Goal: Task Accomplishment & Management: Complete application form

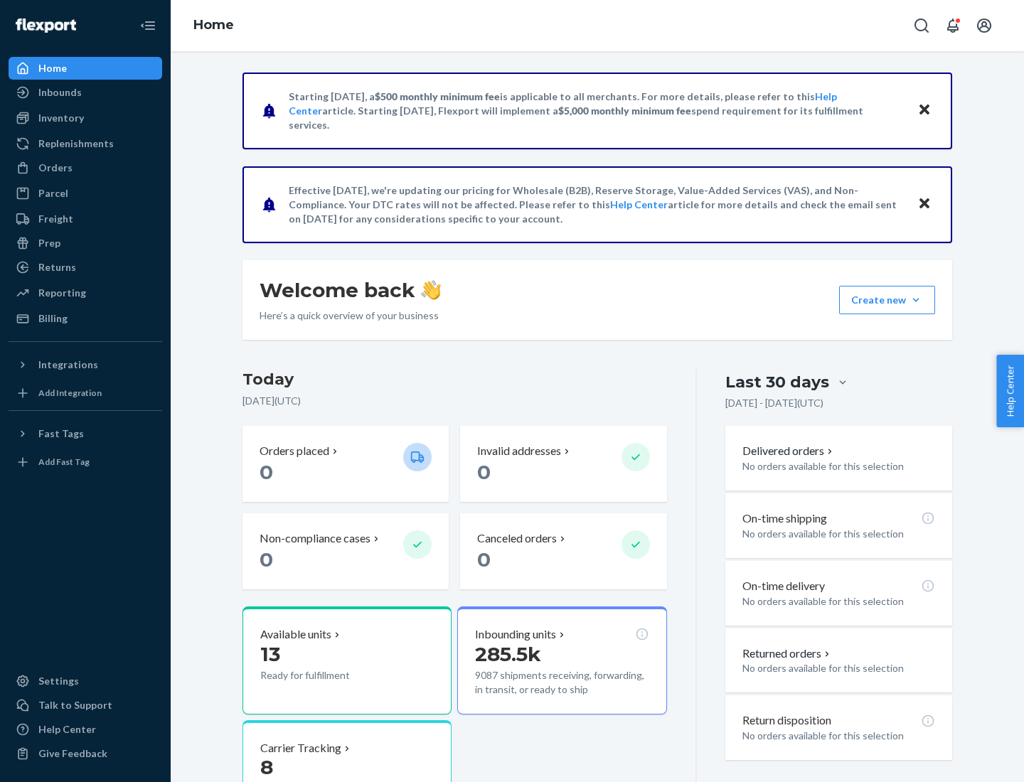
click at [916, 300] on button "Create new Create new inbound Create new order Create new product" at bounding box center [887, 300] width 96 height 28
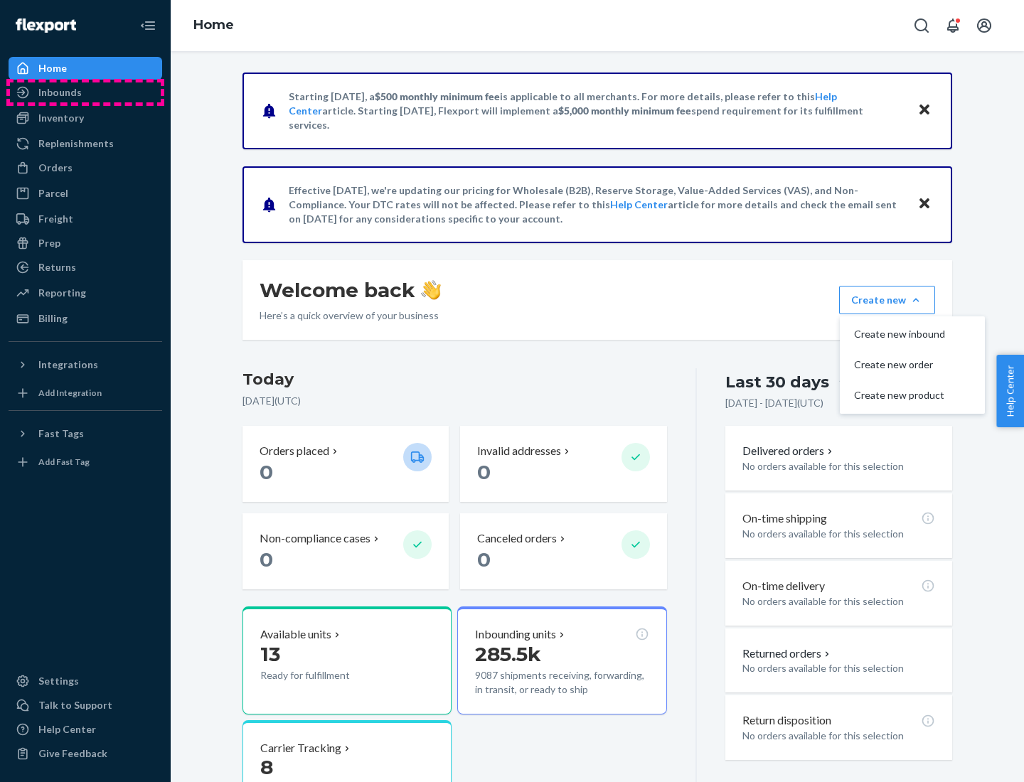
click at [85, 92] on div "Inbounds" at bounding box center [85, 92] width 151 height 20
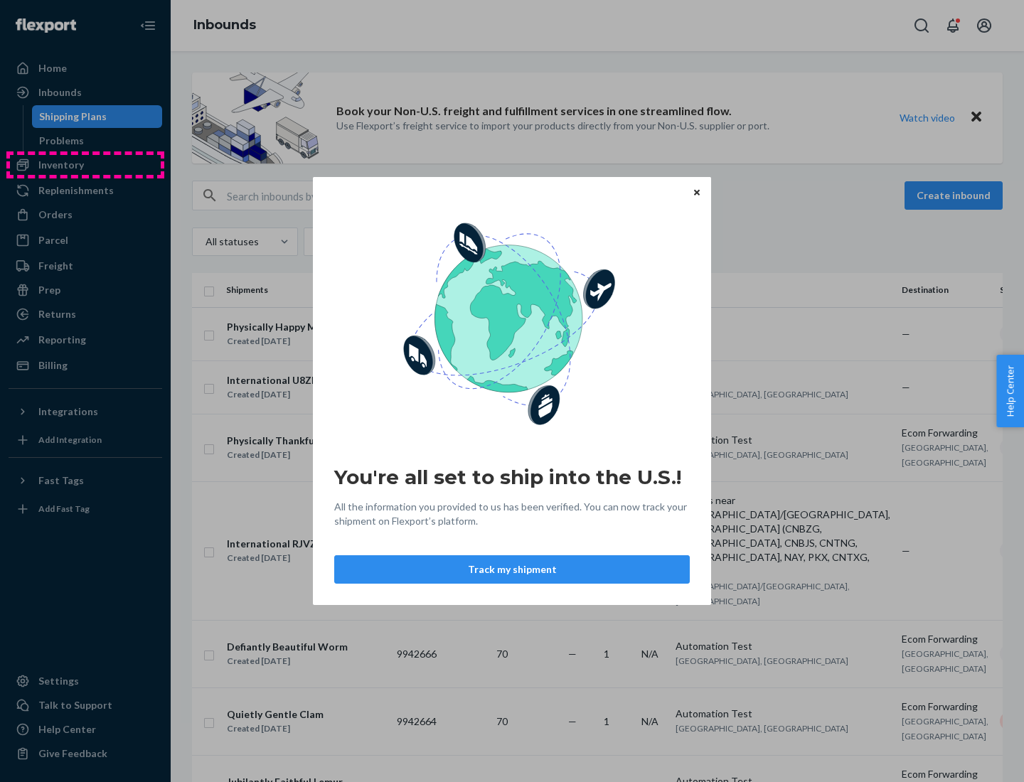
click at [85, 165] on div "You're all set to ship into the U.S.! All the information you provided to us ha…" at bounding box center [512, 391] width 1024 height 782
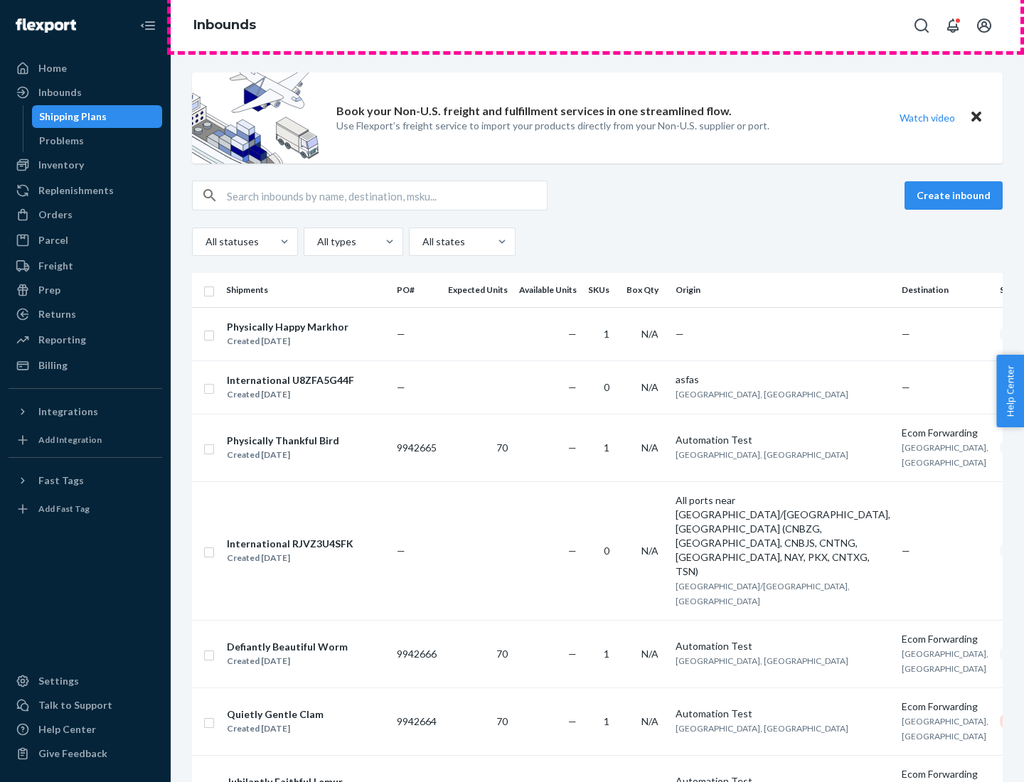
click at [597, 26] on div "Inbounds" at bounding box center [597, 25] width 853 height 51
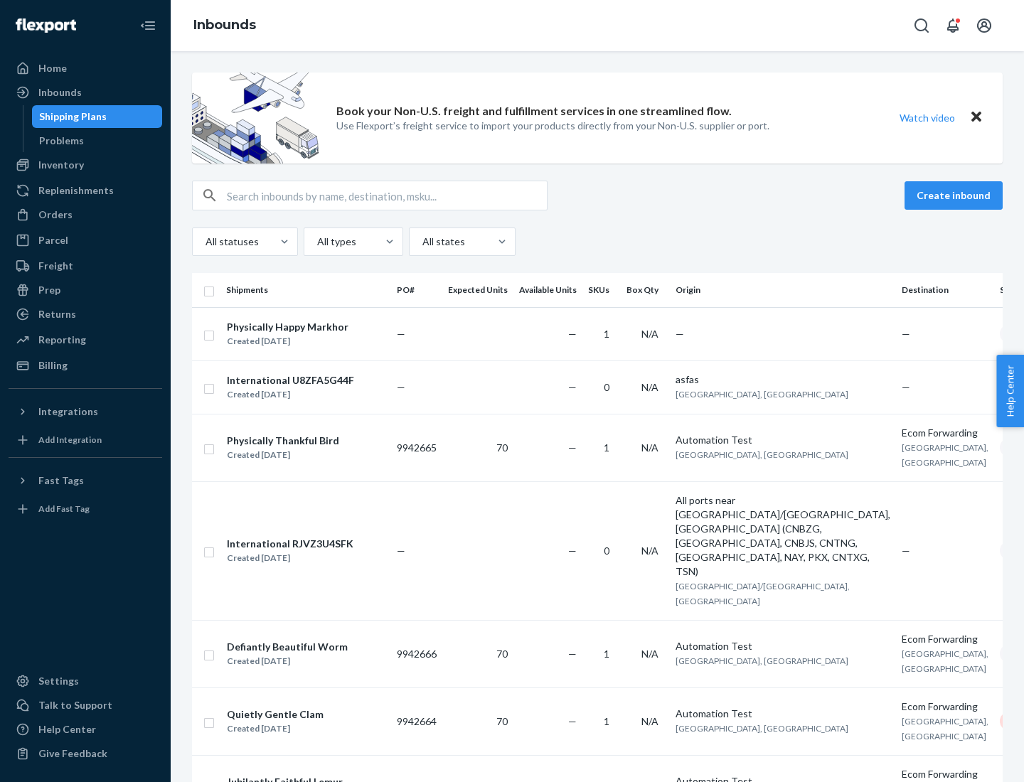
click at [597, 242] on div "All statuses All types All states" at bounding box center [597, 242] width 811 height 28
click at [70, 117] on div "Shipping Plans" at bounding box center [73, 116] width 68 height 14
click at [956, 196] on button "Create inbound" at bounding box center [953, 195] width 98 height 28
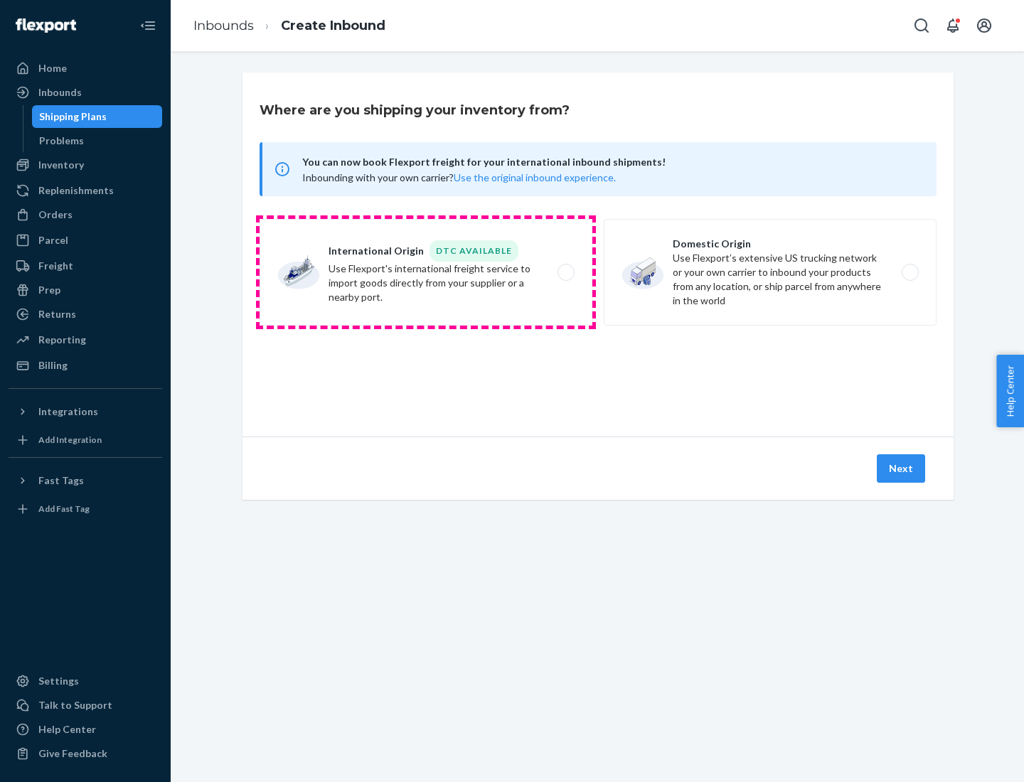
click at [426, 272] on label "International Origin DTC Available Use Flexport's international freight service…" at bounding box center [426, 272] width 333 height 107
click at [565, 272] on input "International Origin DTC Available Use Flexport's international freight service…" at bounding box center [569, 272] width 9 height 9
radio input "true"
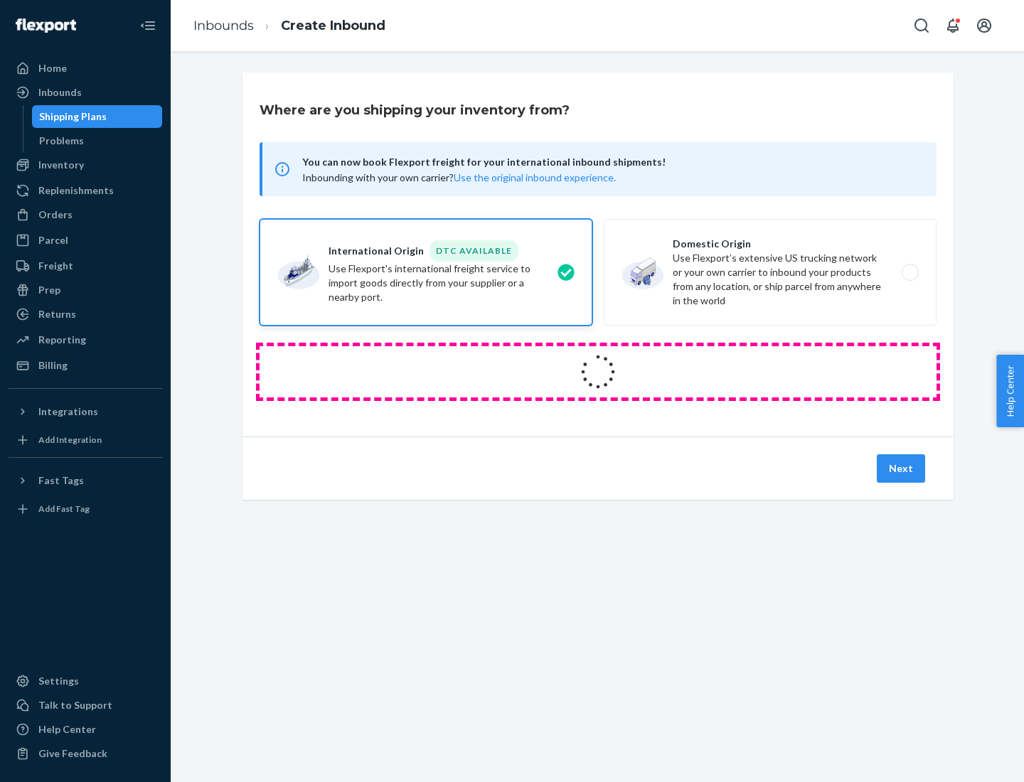
click at [598, 372] on icon at bounding box center [598, 372] width 40 height 40
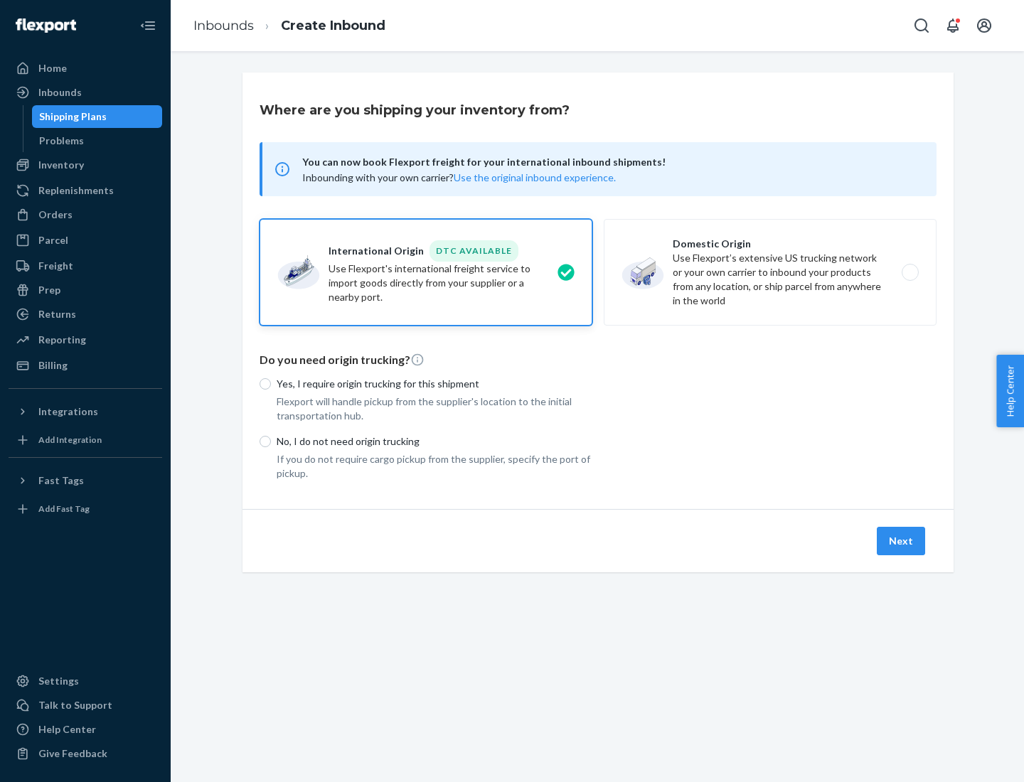
click at [434, 383] on p "Yes, I require origin trucking for this shipment" at bounding box center [435, 384] width 316 height 14
click at [271, 383] on input "Yes, I require origin trucking for this shipment" at bounding box center [265, 383] width 11 height 11
radio input "true"
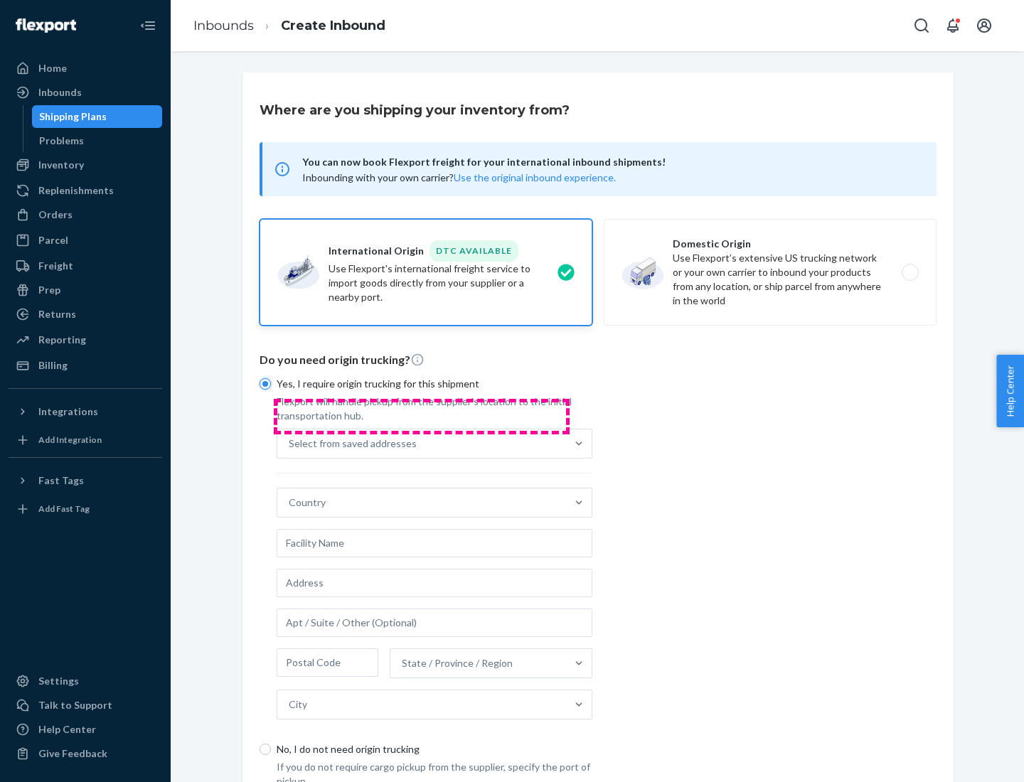
scroll to position [27, 0]
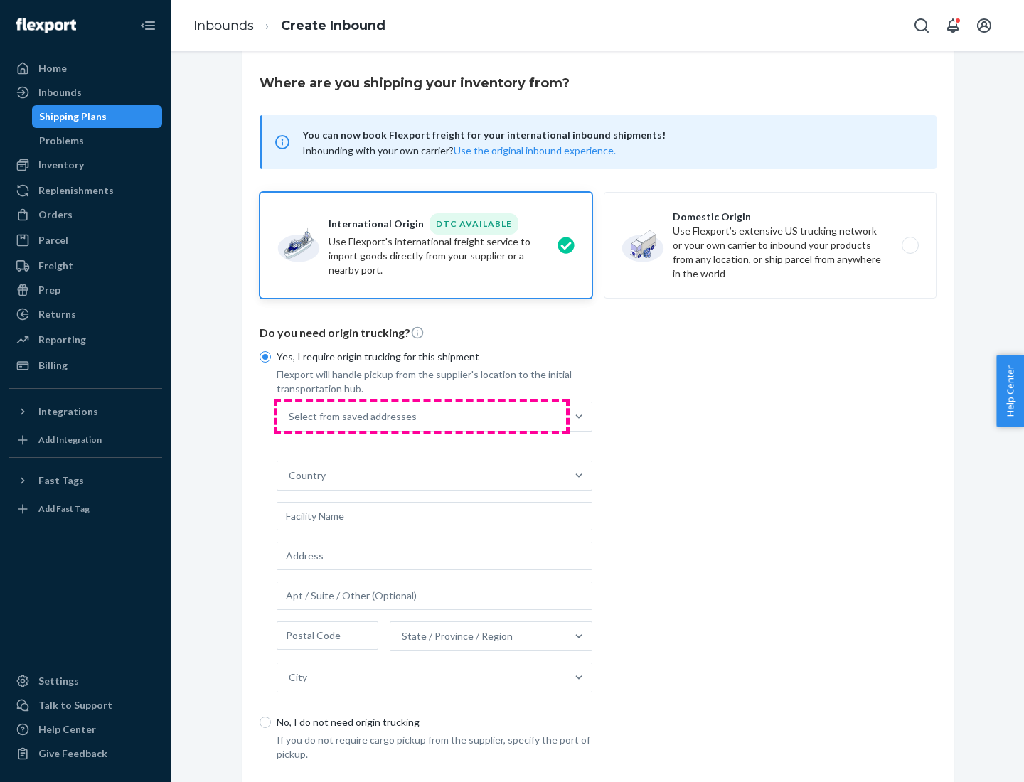
click at [422, 416] on div "Select from saved addresses" at bounding box center [421, 416] width 289 height 28
click at [290, 416] on input "Select from saved addresses" at bounding box center [289, 417] width 1 height 14
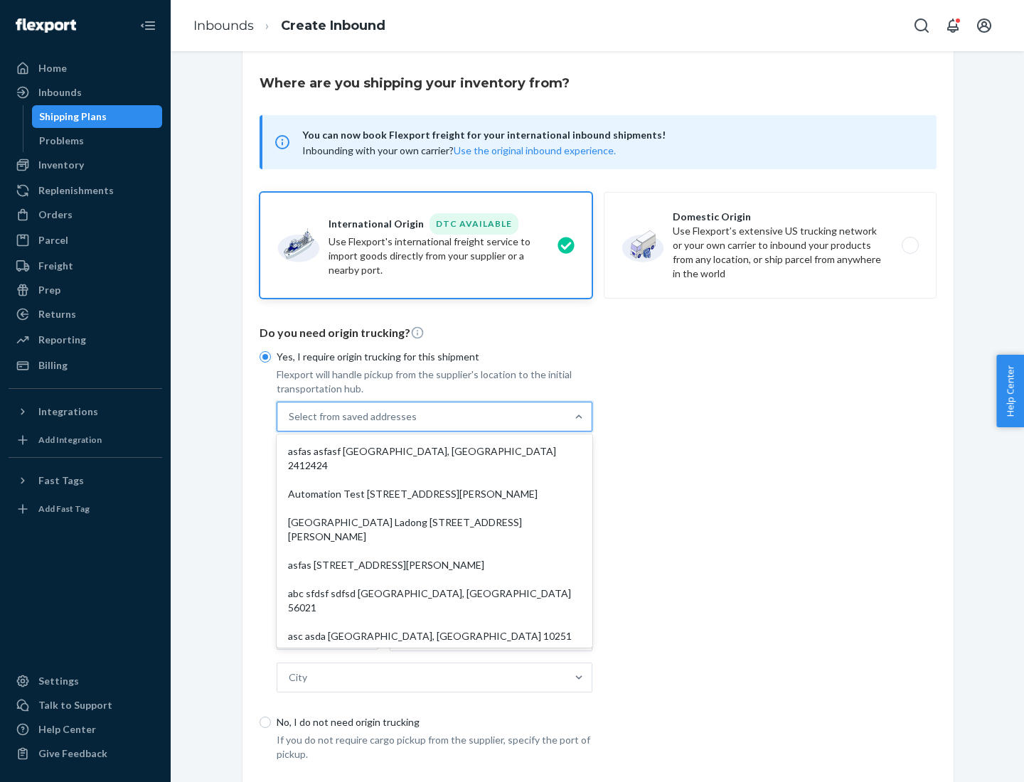
scroll to position [62, 0]
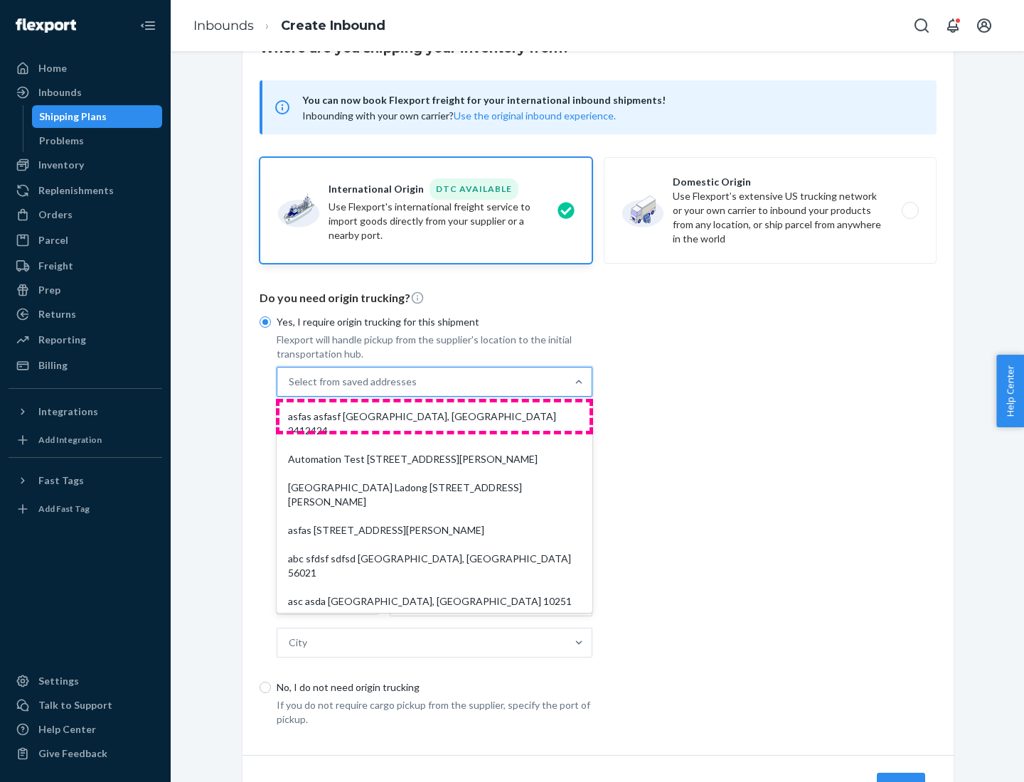
click at [434, 416] on div "asfas asfasf [GEOGRAPHIC_DATA], [GEOGRAPHIC_DATA] 2412424" at bounding box center [434, 423] width 310 height 43
click at [290, 389] on input "option asfas asfasf [GEOGRAPHIC_DATA], [GEOGRAPHIC_DATA] 2412424 focused, 1 of …" at bounding box center [289, 382] width 1 height 14
type input "asfas"
type input "asfasf"
type input "2412424"
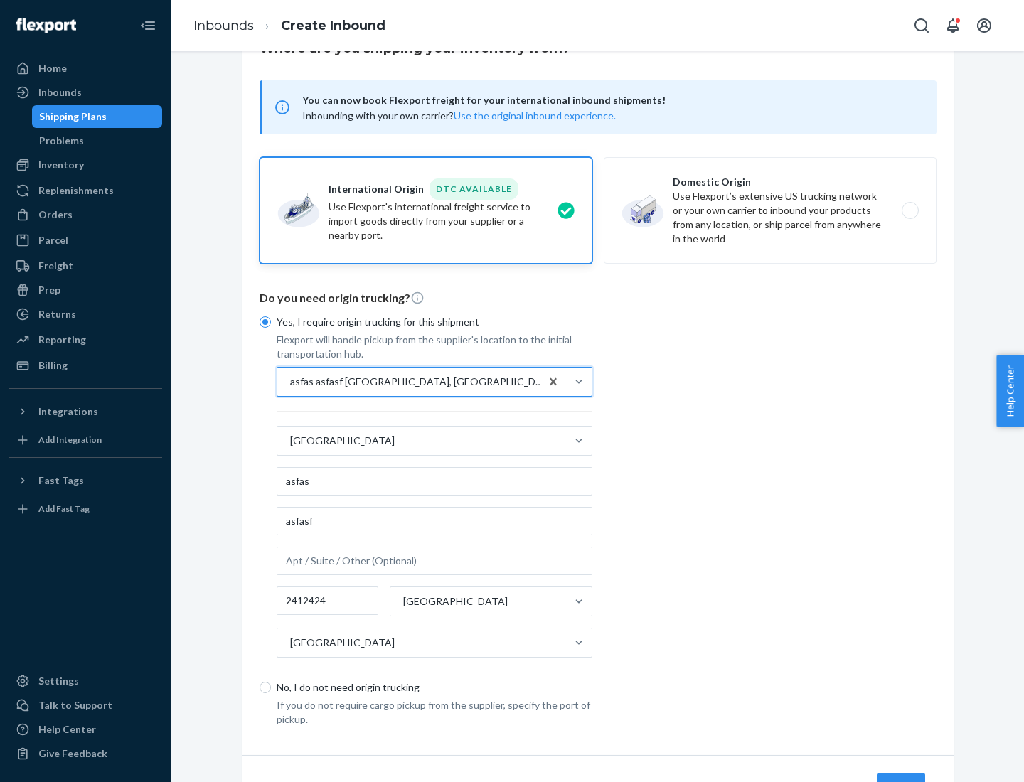
scroll to position [132, 0]
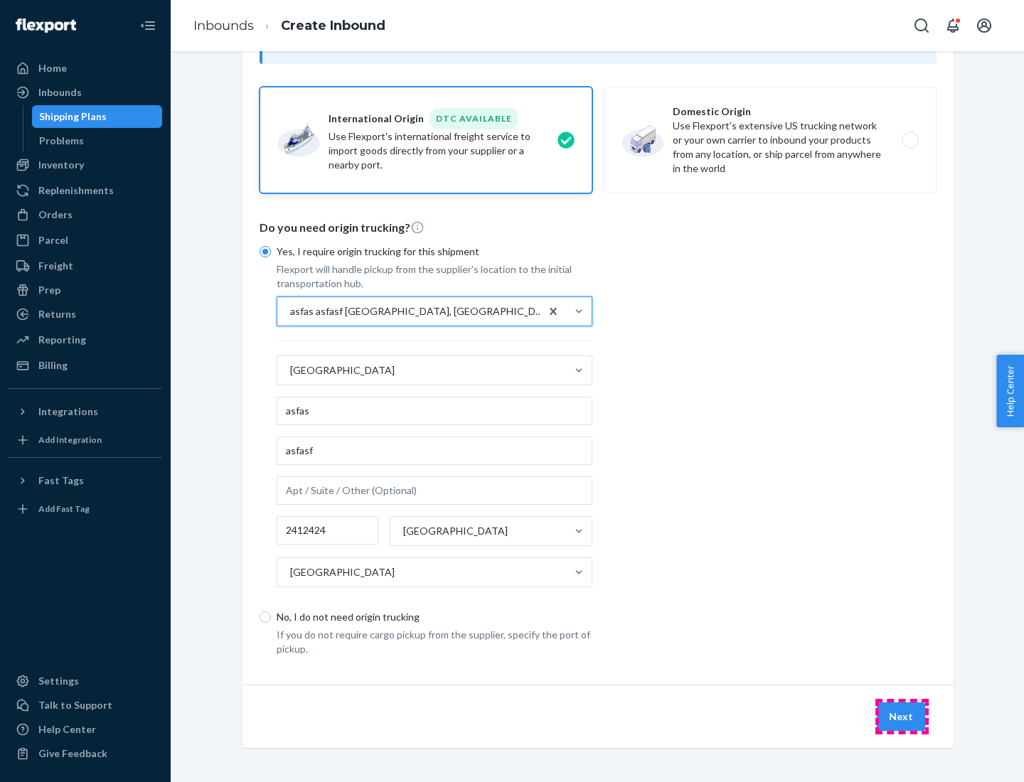
click at [902, 716] on button "Next" at bounding box center [901, 716] width 48 height 28
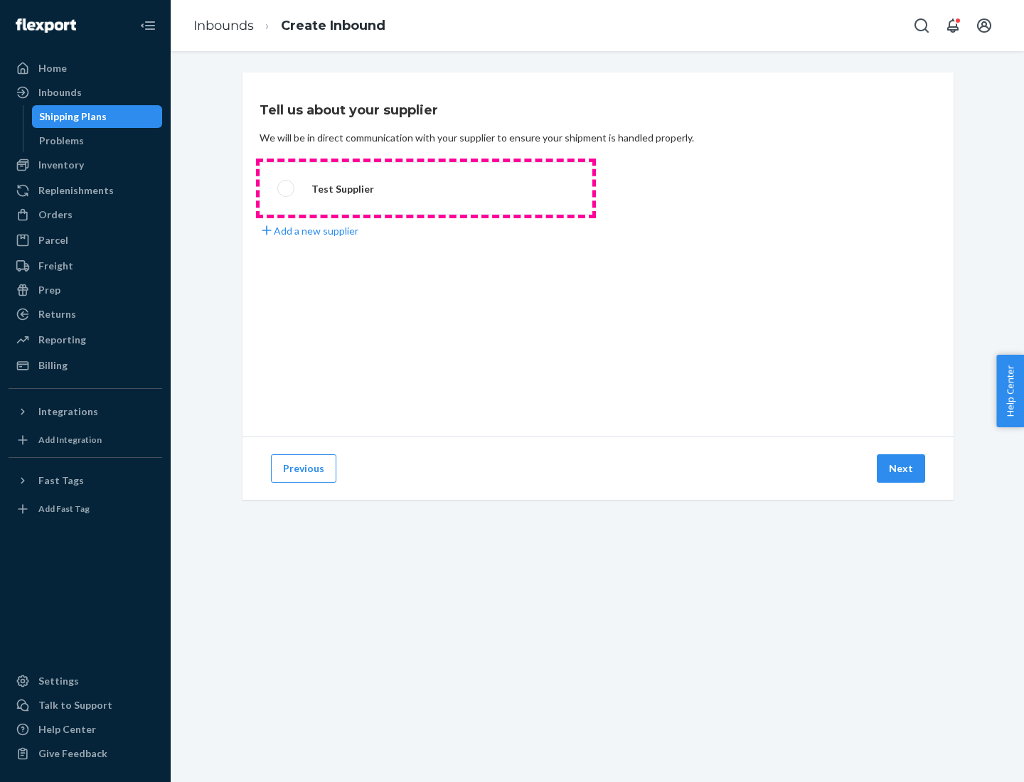
click at [426, 188] on label "Test Supplier" at bounding box center [426, 188] width 333 height 53
click at [287, 188] on input "Test Supplier" at bounding box center [281, 188] width 9 height 9
radio input "true"
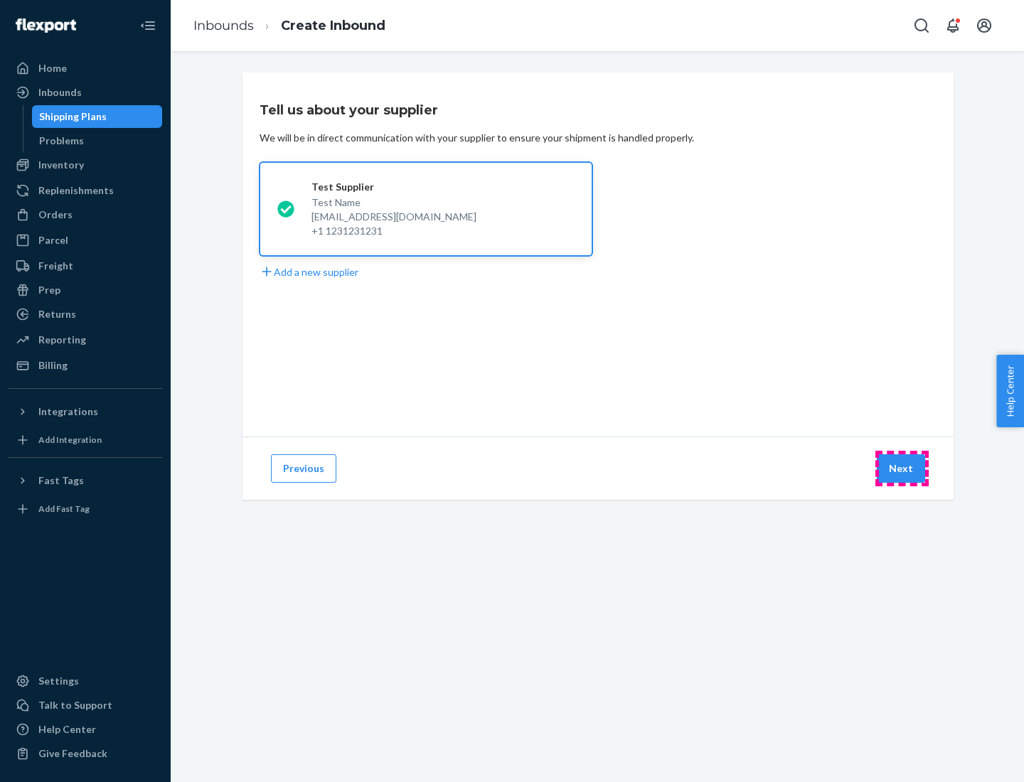
click at [902, 469] on button "Next" at bounding box center [901, 468] width 48 height 28
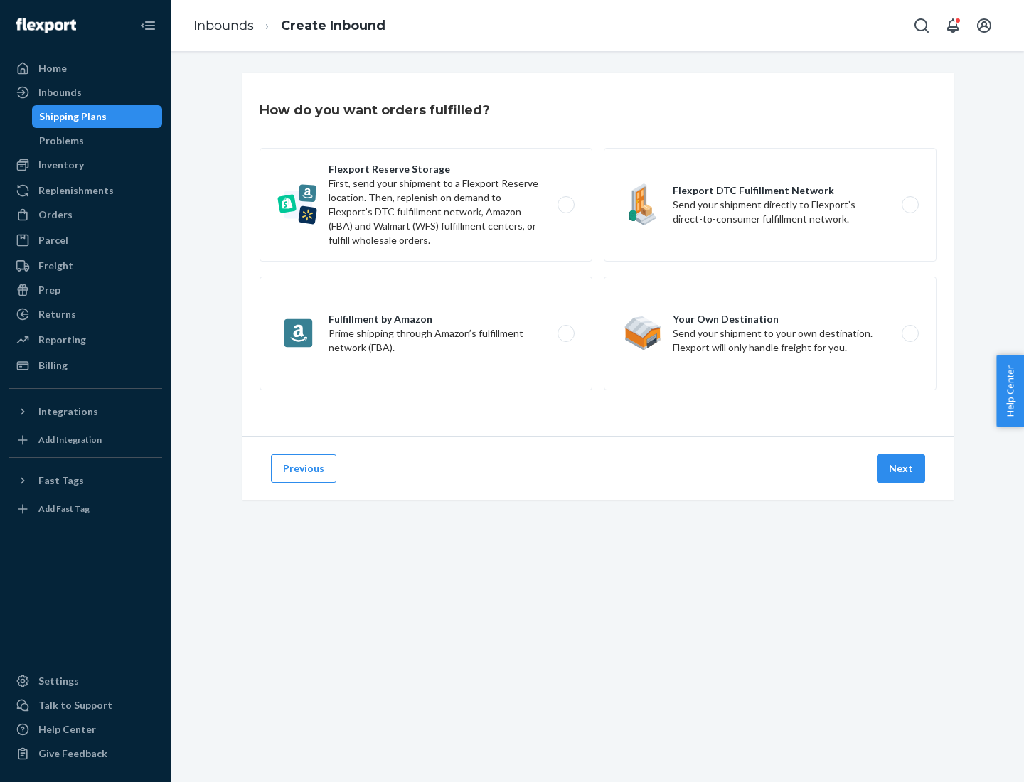
click at [426, 333] on label "Fulfillment by Amazon Prime shipping through Amazon’s fulfillment network (FBA)." at bounding box center [426, 334] width 333 height 114
click at [565, 333] on input "Fulfillment by Amazon Prime shipping through Amazon’s fulfillment network (FBA)." at bounding box center [569, 333] width 9 height 9
radio input "true"
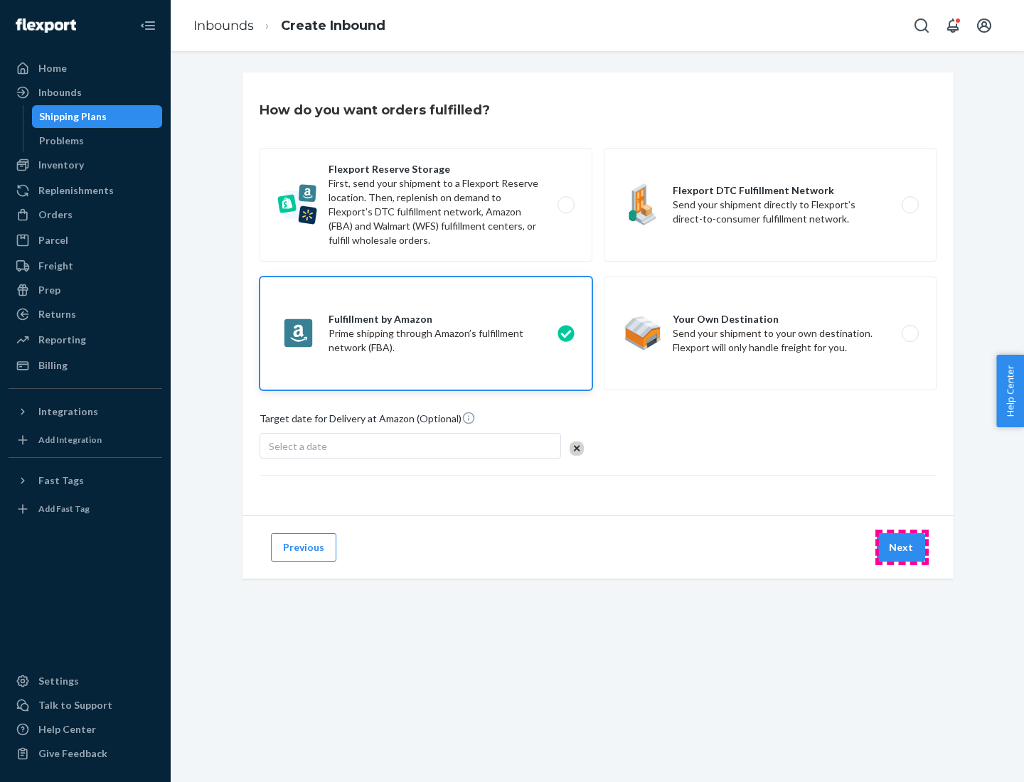
click at [902, 547] on button "Next" at bounding box center [901, 547] width 48 height 28
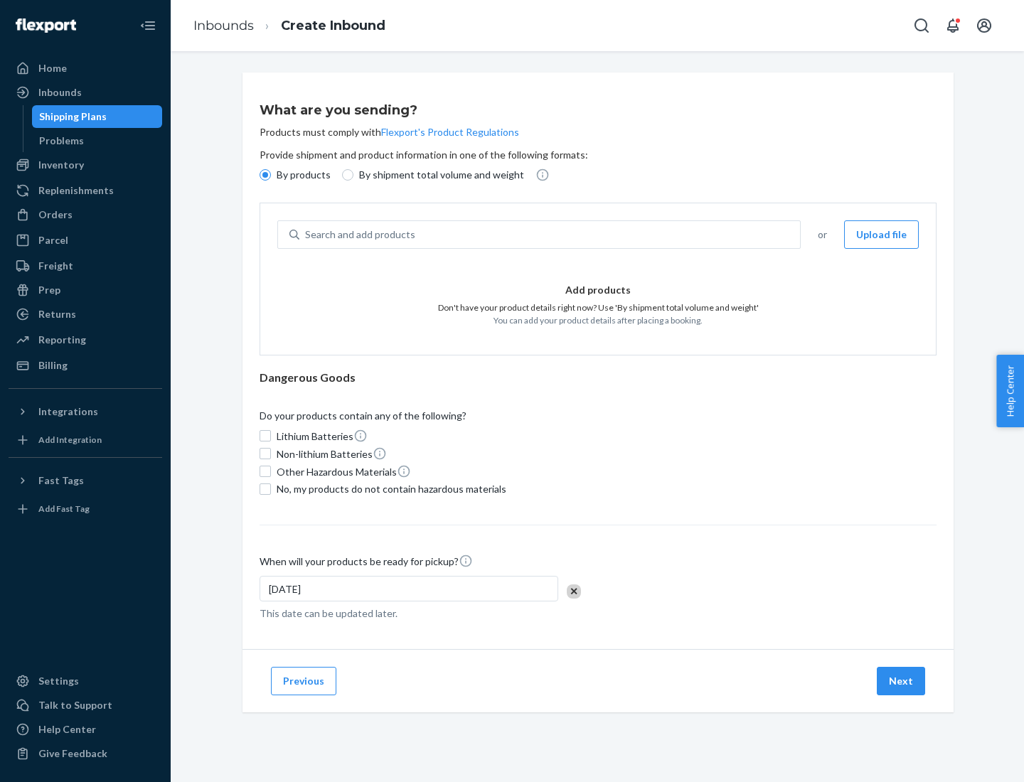
click at [437, 175] on p "By shipment total volume and weight" at bounding box center [441, 175] width 165 height 14
click at [353, 175] on input "By shipment total volume and weight" at bounding box center [347, 174] width 11 height 11
radio input "true"
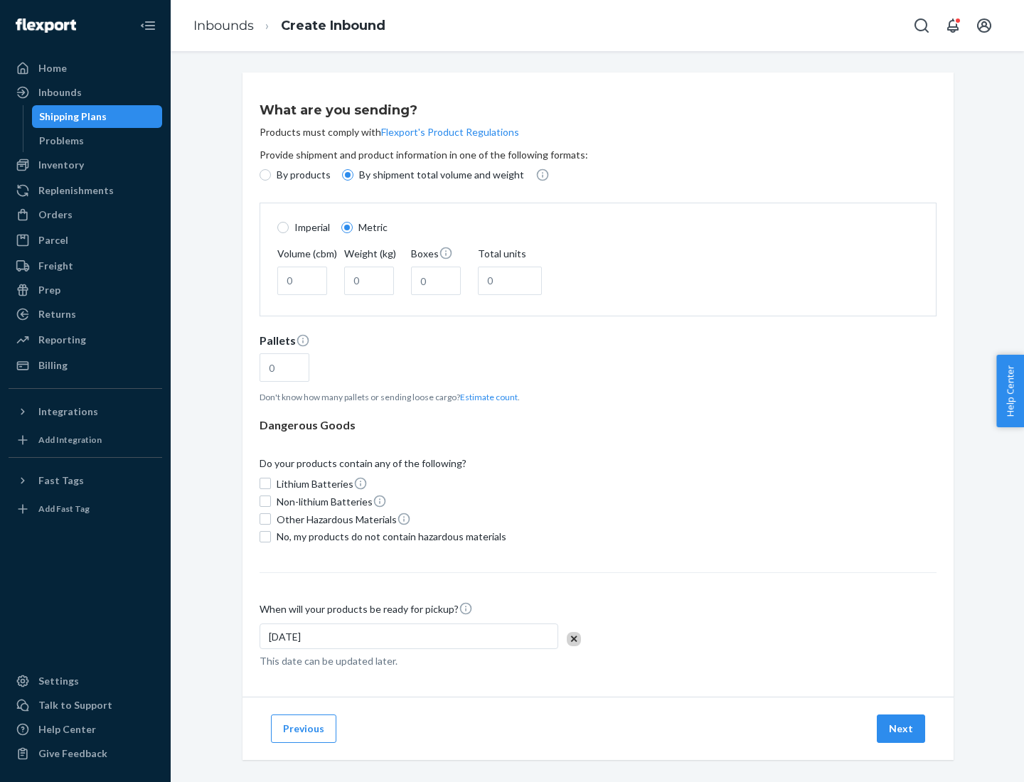
click at [302, 175] on p "By products" at bounding box center [304, 175] width 54 height 14
click at [271, 175] on input "By products" at bounding box center [265, 174] width 11 height 11
radio input "true"
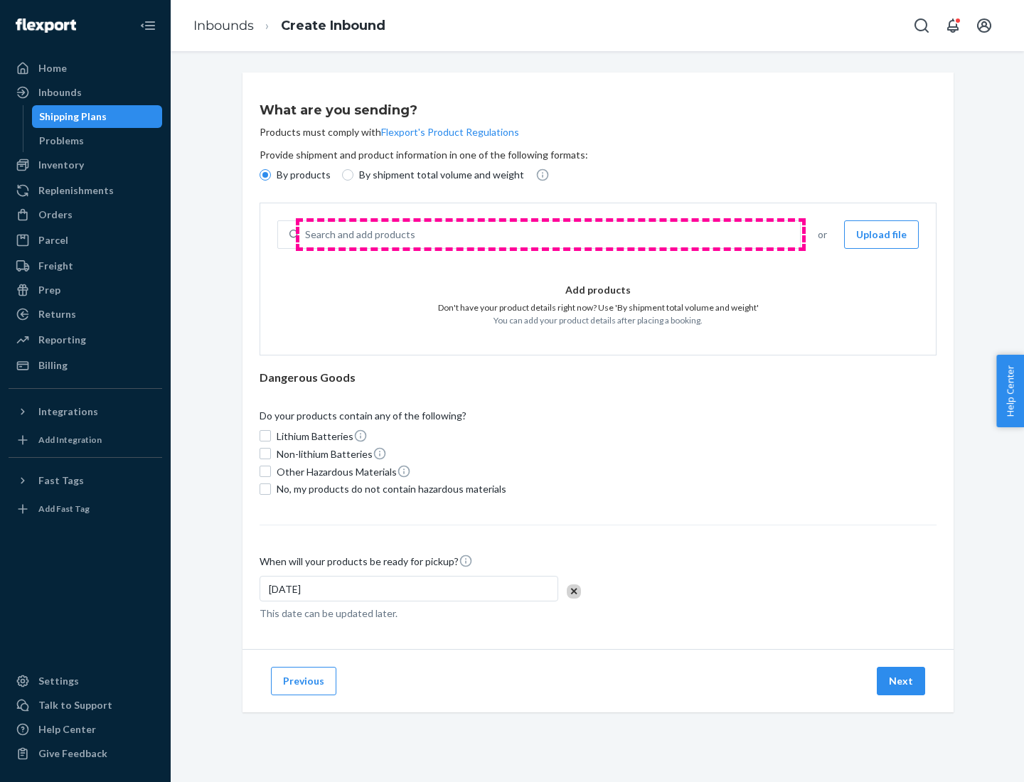
click at [550, 235] on div "Search and add products" at bounding box center [549, 235] width 501 height 26
click at [306, 235] on input "Search and add products" at bounding box center [305, 235] width 1 height 14
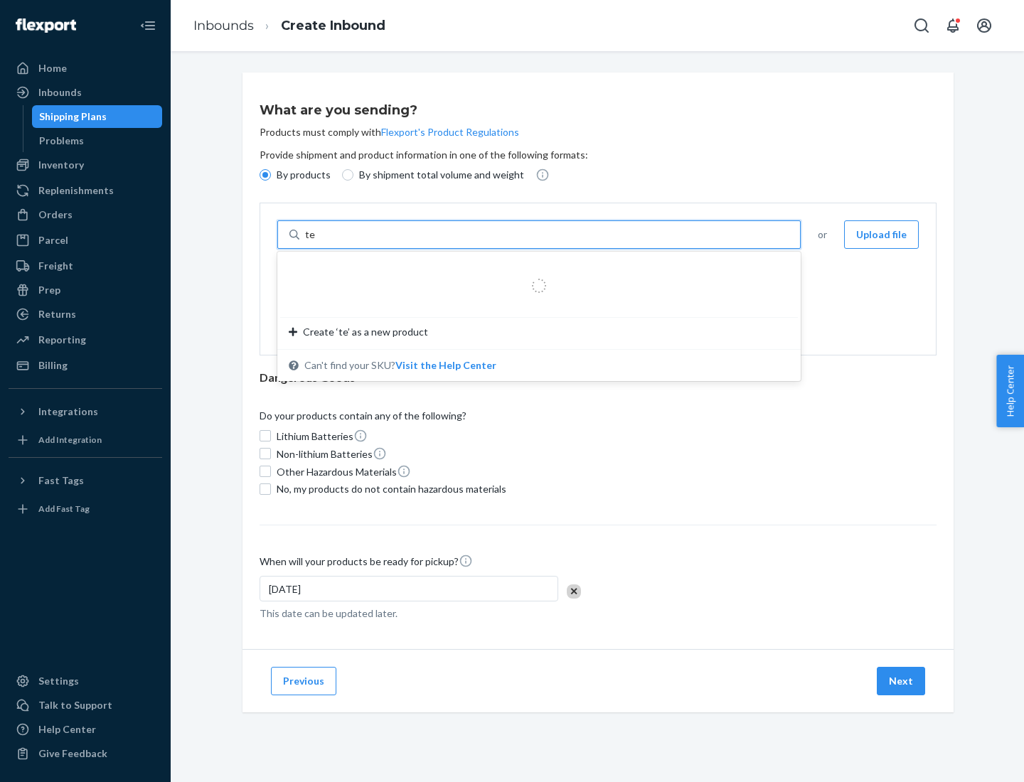
type input "test"
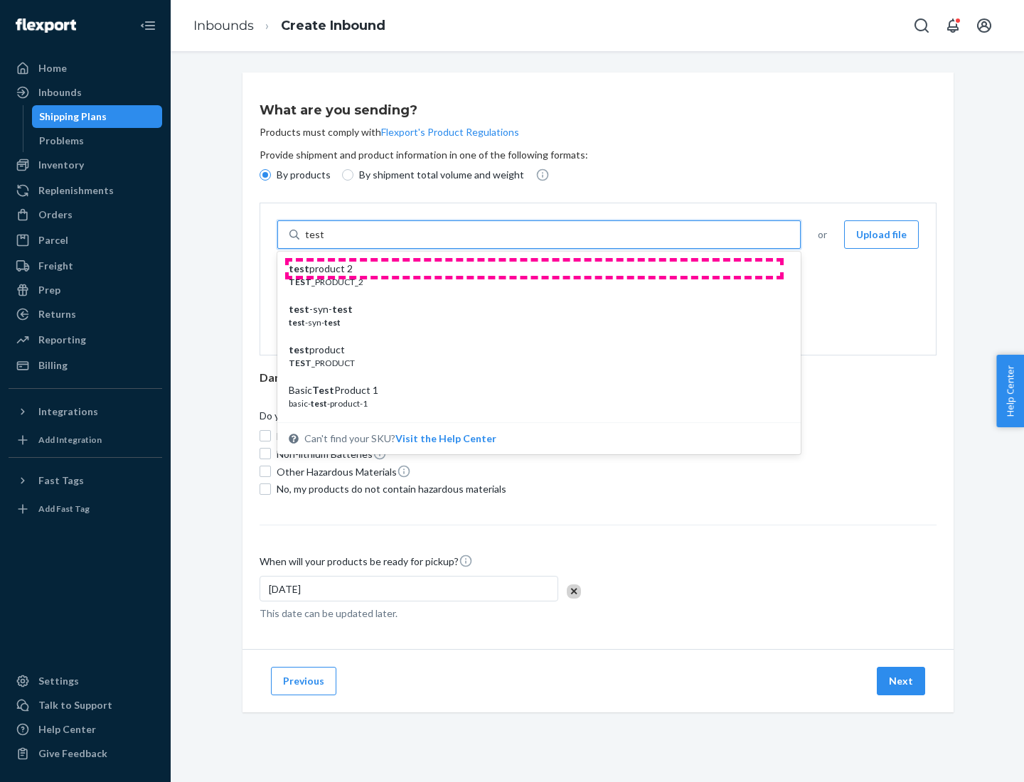
click at [534, 269] on div "test product 2" at bounding box center [533, 269] width 489 height 14
click at [324, 242] on input "test" at bounding box center [314, 235] width 18 height 14
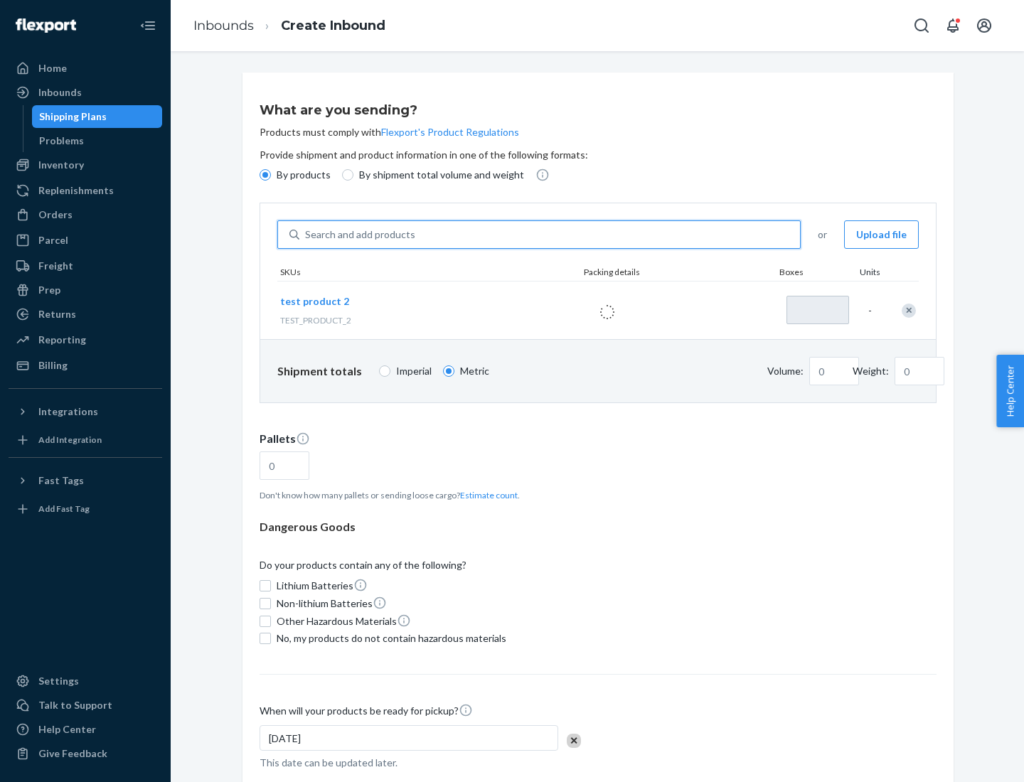
type input "1"
type input "0.02"
type input "22.23"
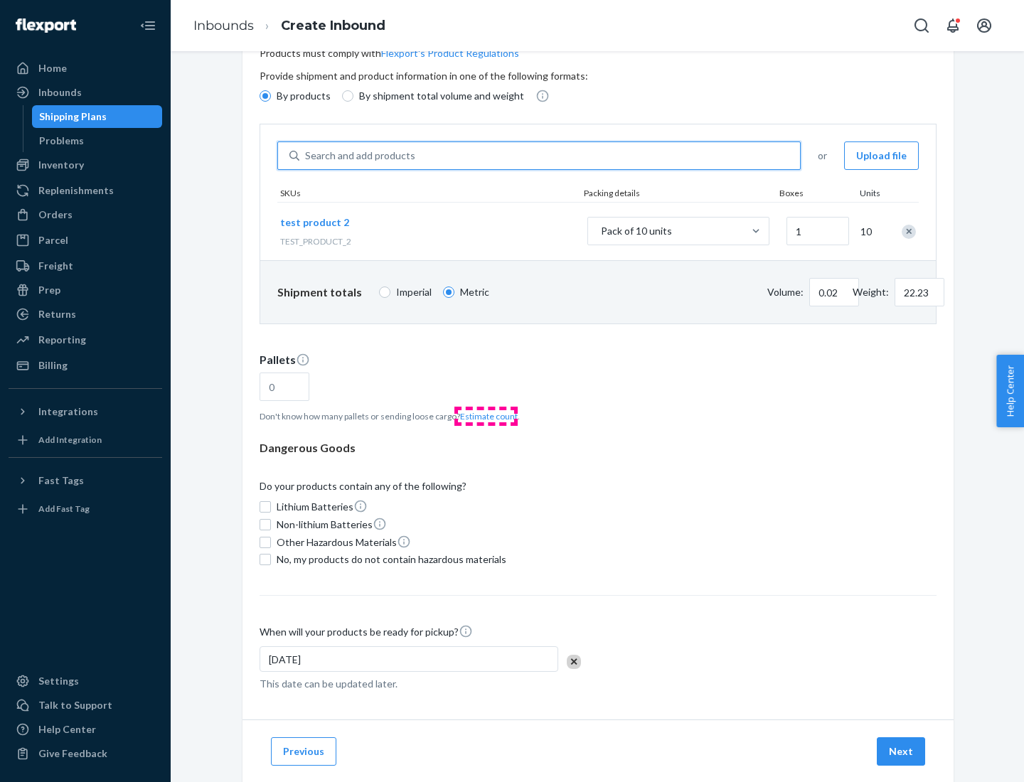
click at [486, 416] on button "Estimate count" at bounding box center [489, 416] width 58 height 12
type input "1"
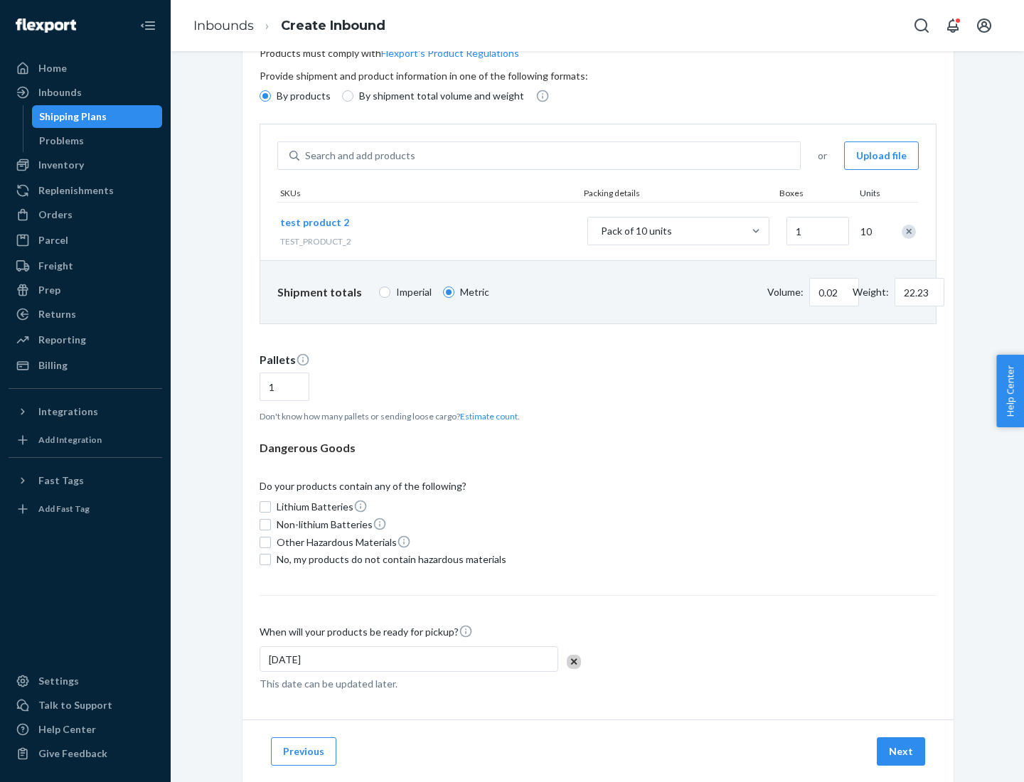
scroll to position [114, 0]
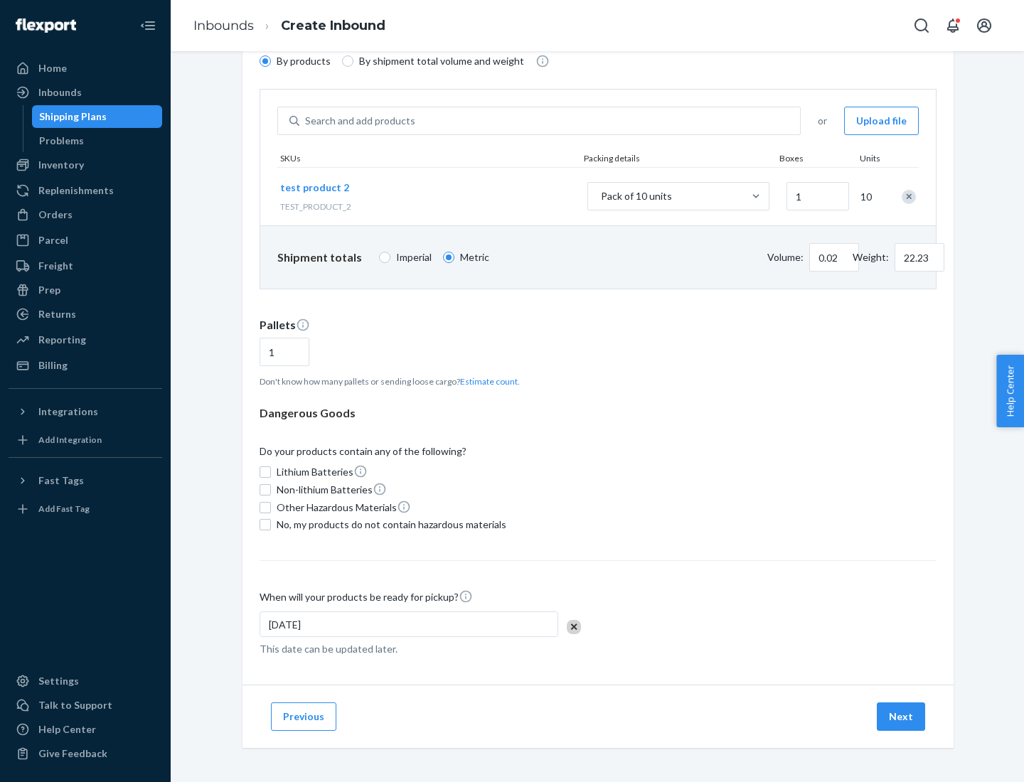
click at [389, 525] on span "No, my products do not contain hazardous materials" at bounding box center [392, 525] width 230 height 14
click at [271, 525] on input "No, my products do not contain hazardous materials" at bounding box center [265, 524] width 11 height 11
checkbox input "true"
click at [902, 717] on button "Next" at bounding box center [901, 716] width 48 height 28
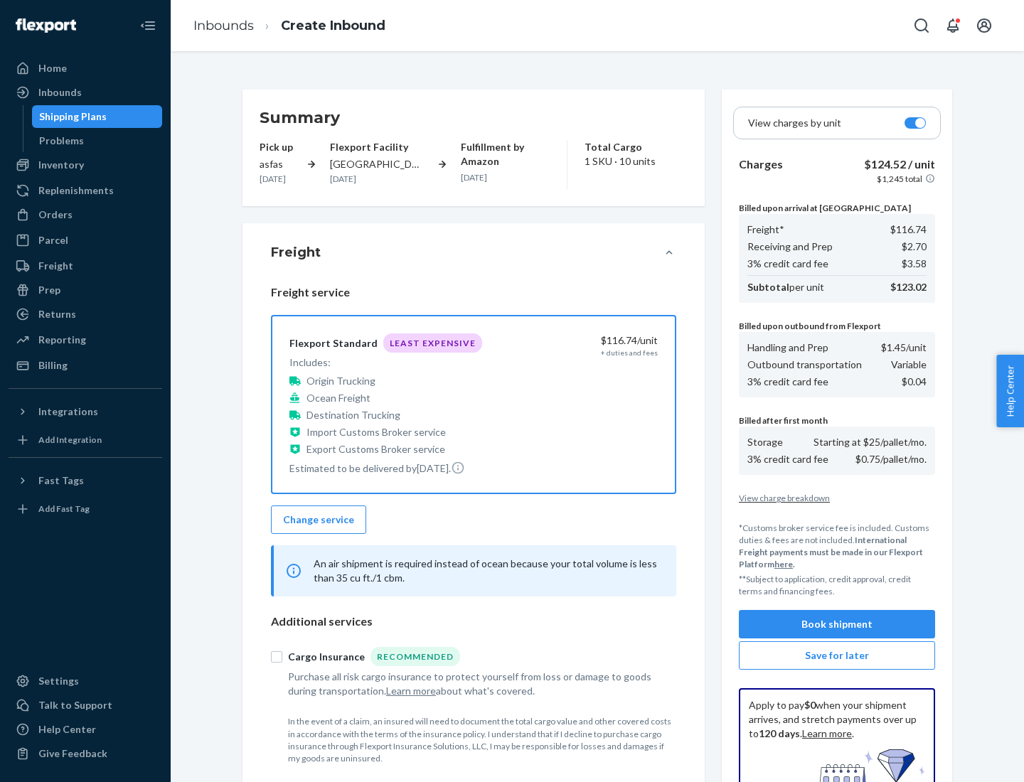
scroll to position [208, 0]
